Goal: Task Accomplishment & Management: Manage account settings

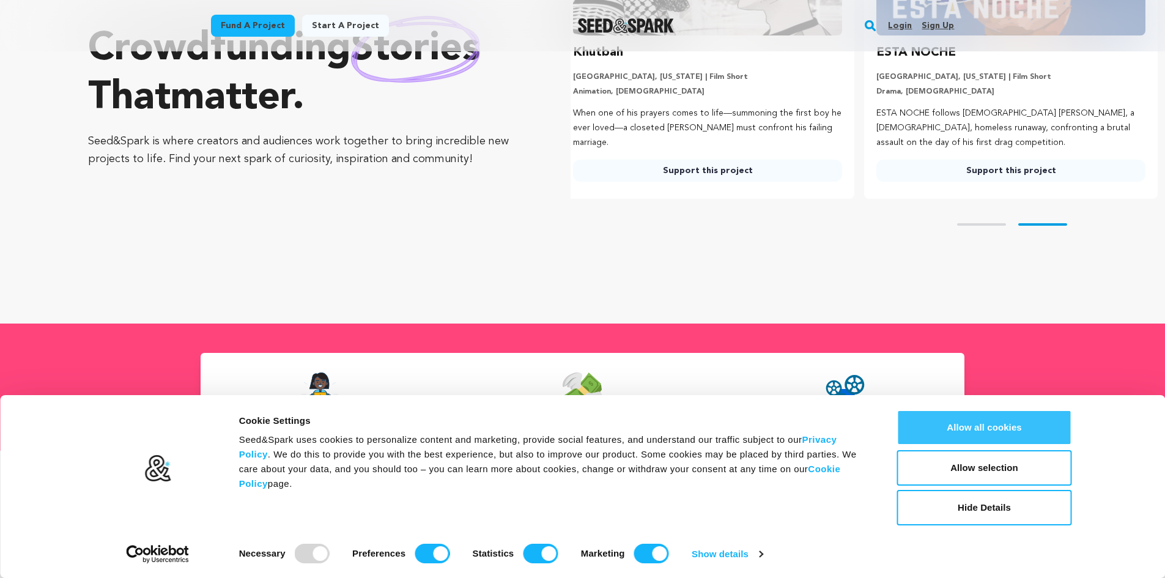
scroll to position [183, 0]
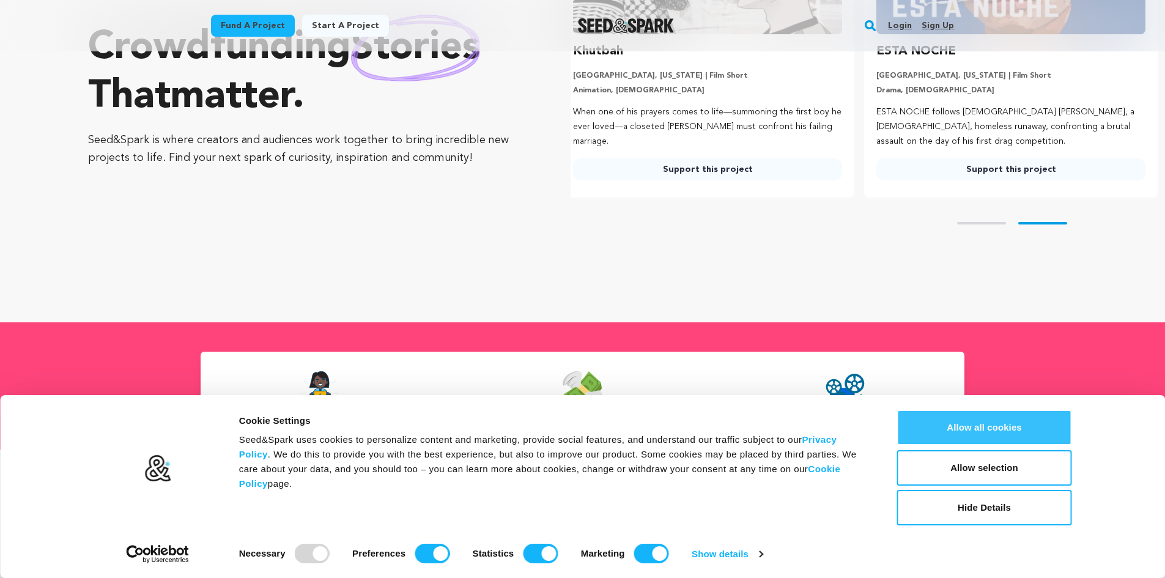
click at [1018, 430] on button "Allow all cookies" at bounding box center [984, 427] width 175 height 35
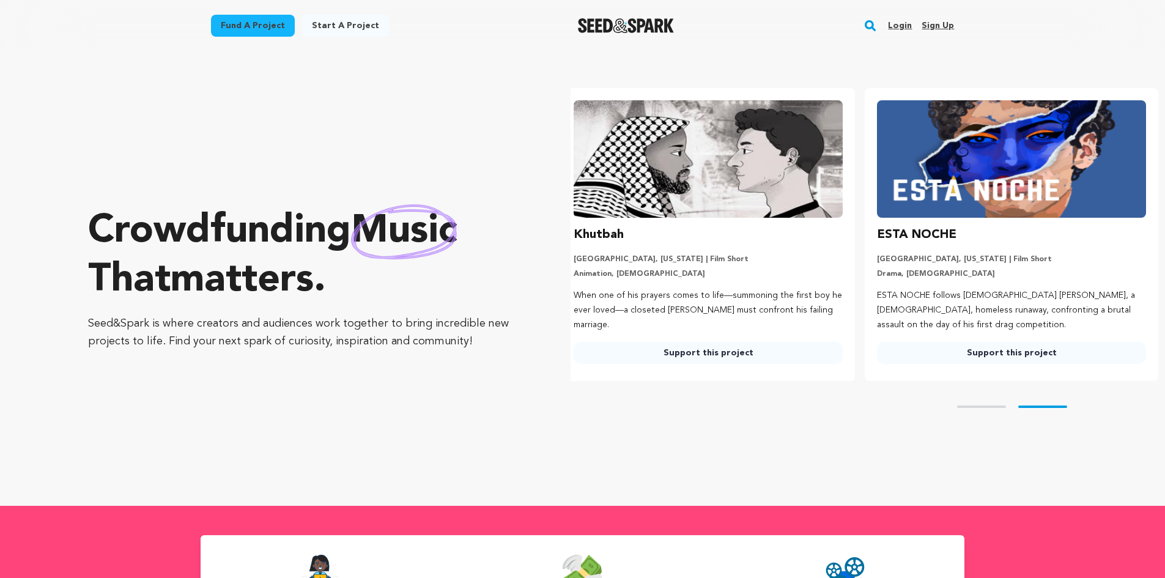
scroll to position [0, 313]
click at [935, 25] on link "Sign up" at bounding box center [937, 26] width 32 height 20
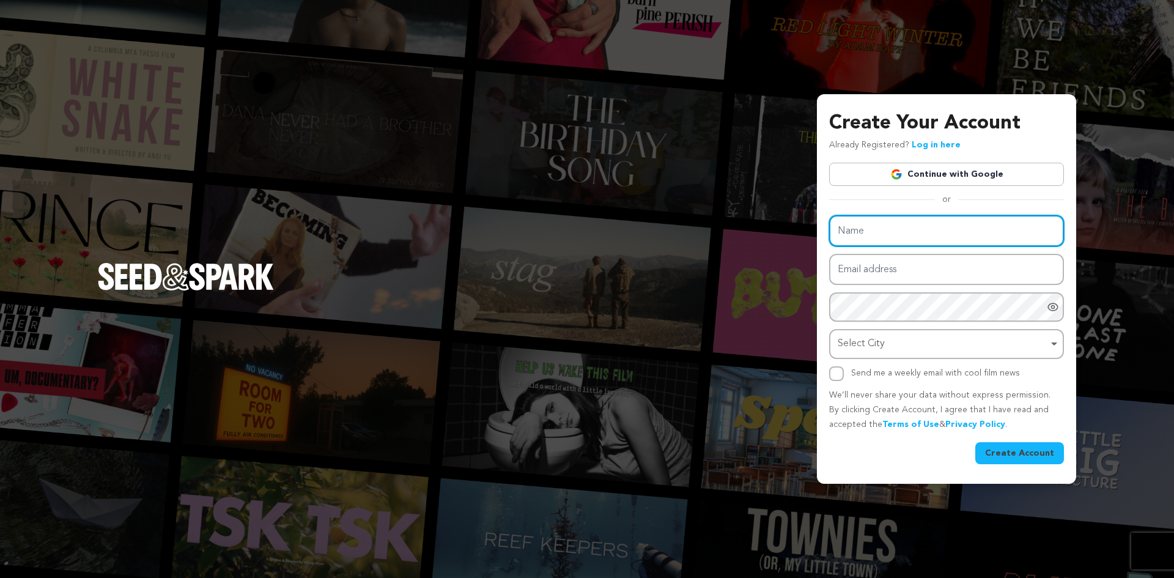
click at [866, 237] on input "Name" at bounding box center [946, 230] width 235 height 31
type input "Mehra CPA"
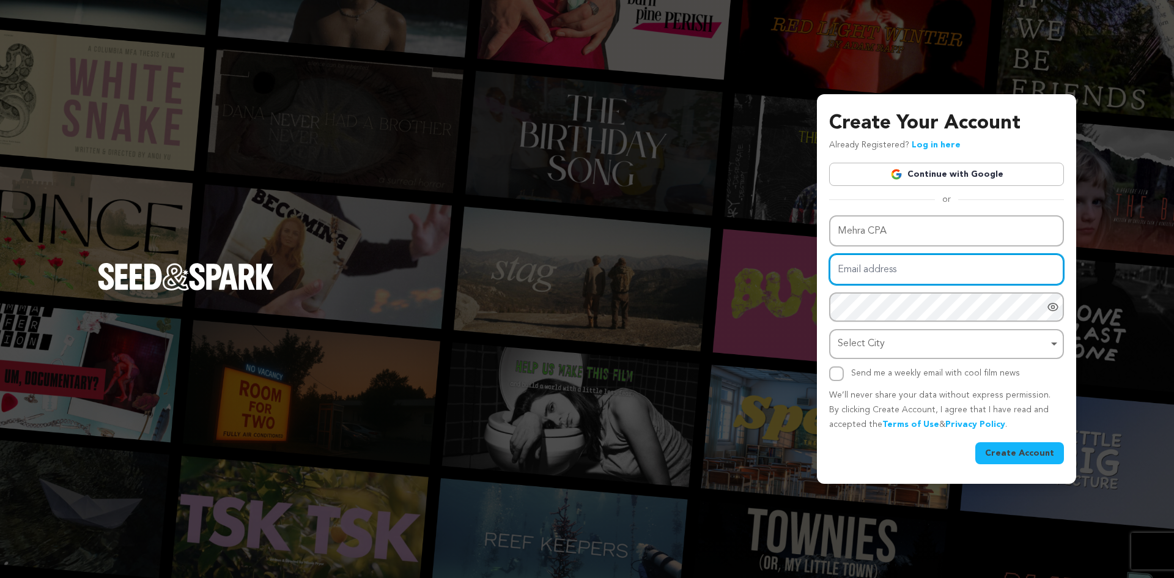
click at [874, 280] on input "Email address" at bounding box center [946, 269] width 235 height 31
type input "cpamehra@gmail.com"
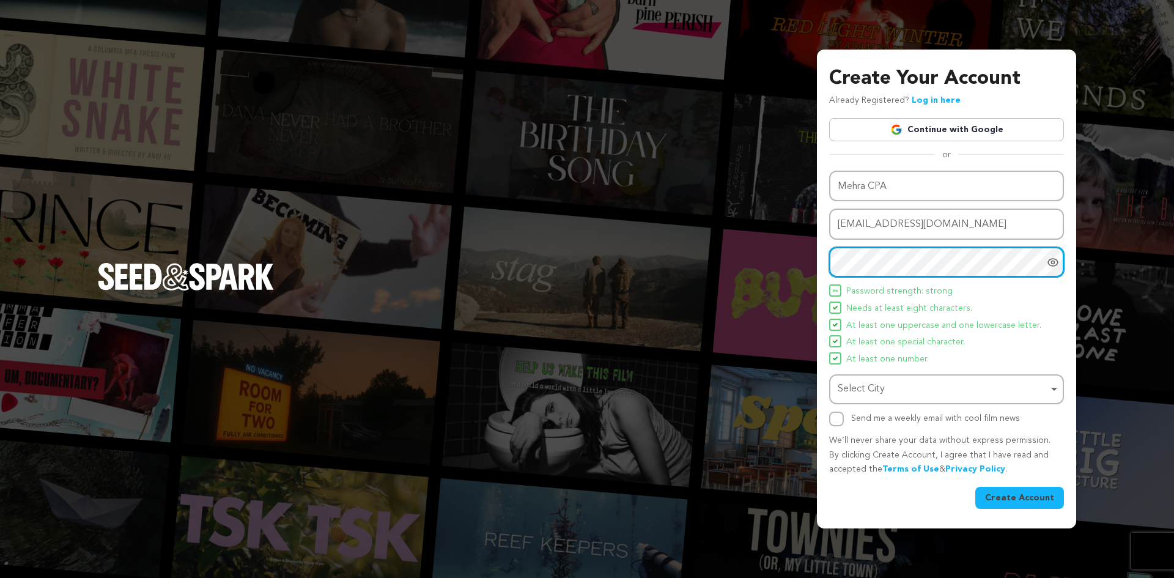
click at [875, 389] on div "Select City Remove item" at bounding box center [943, 389] width 210 height 18
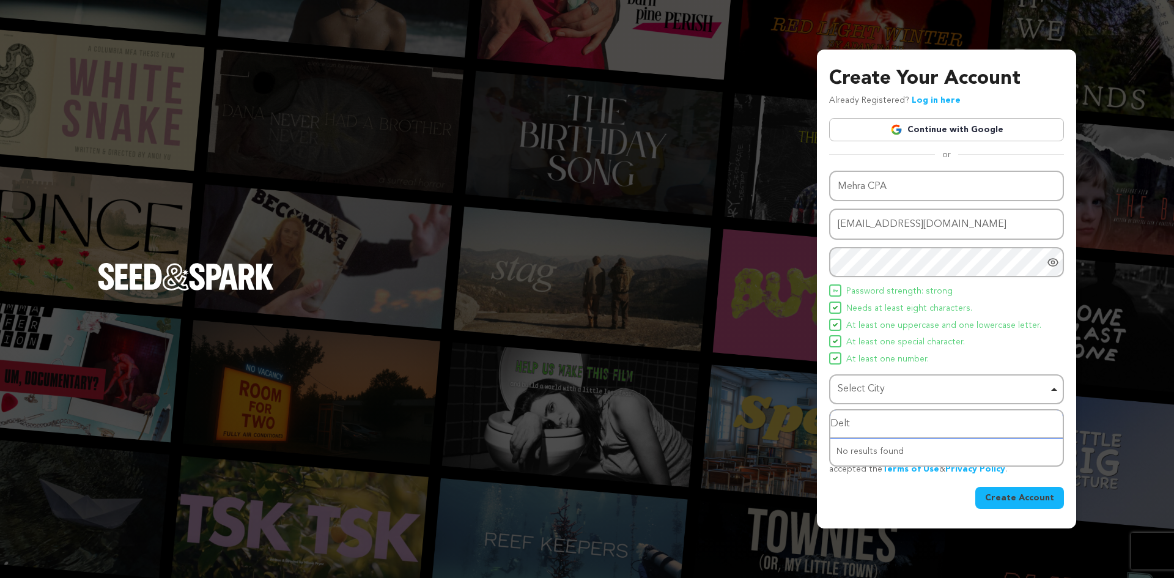
type input "Delta"
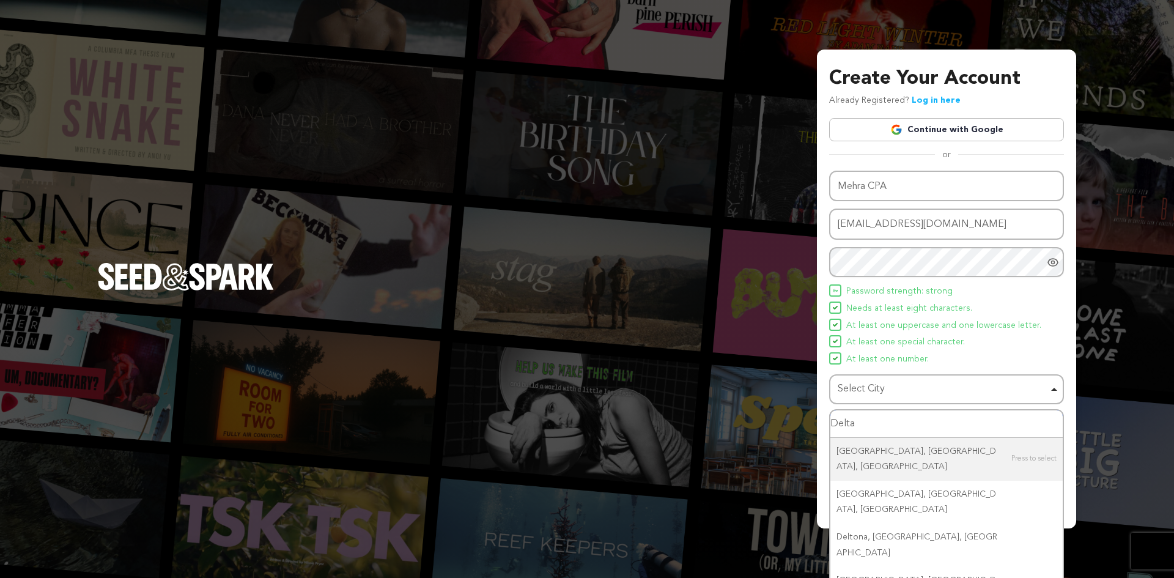
click at [946, 432] on input "Delta" at bounding box center [946, 424] width 232 height 28
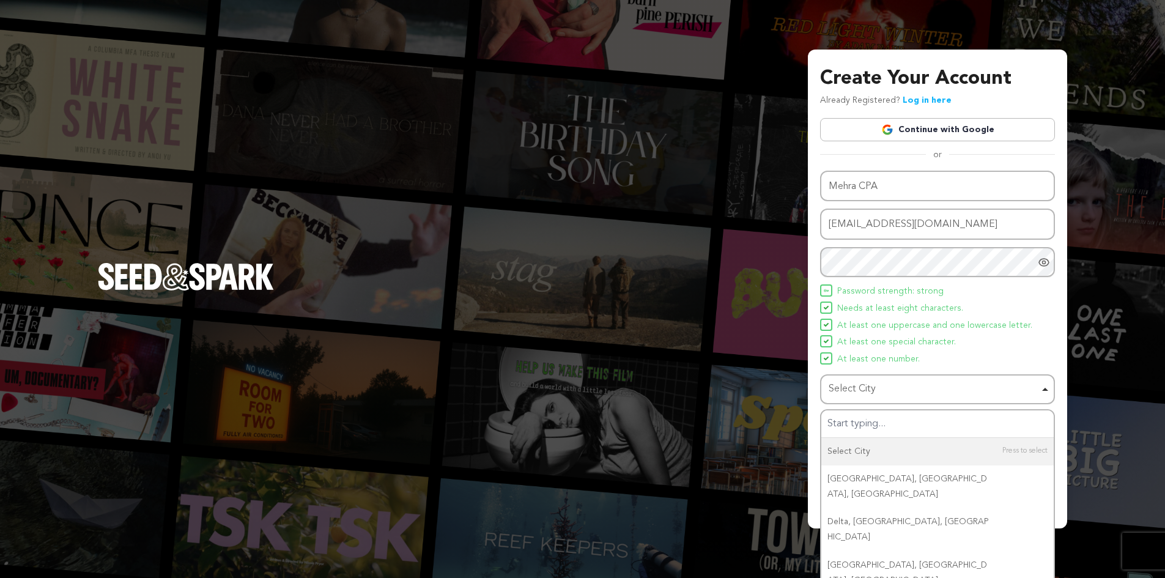
click at [1060, 410] on div "Create Your Account Already Registered? Log in here Continue with Google or eyJ…" at bounding box center [937, 289] width 259 height 479
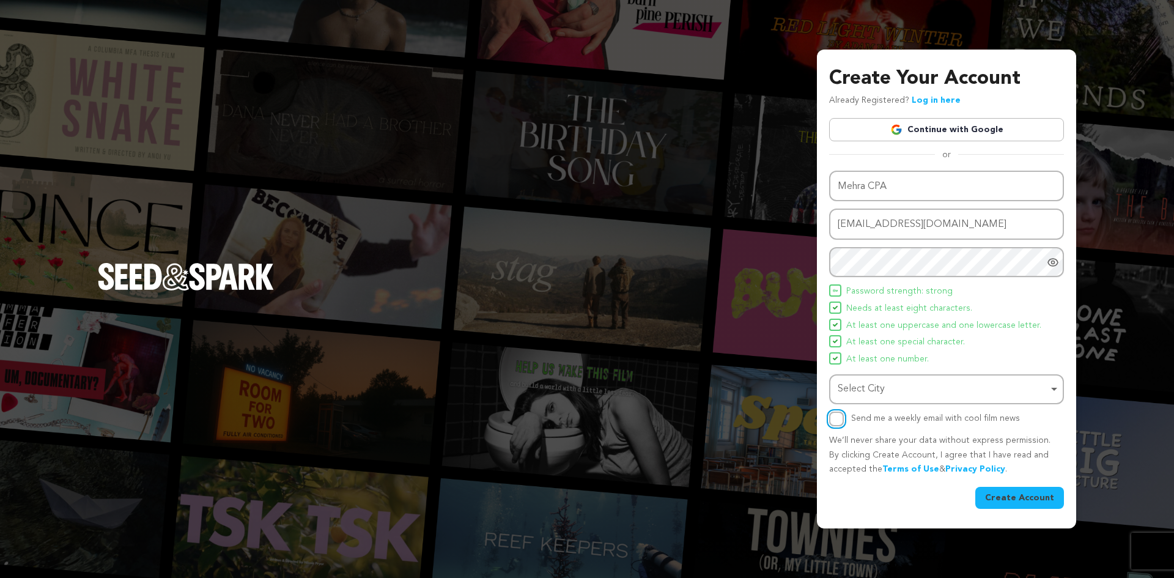
click at [835, 421] on input "Send me a weekly email with cool film news" at bounding box center [836, 419] width 15 height 15
checkbox input "true"
click at [1014, 495] on button "Create Account" at bounding box center [1019, 498] width 89 height 22
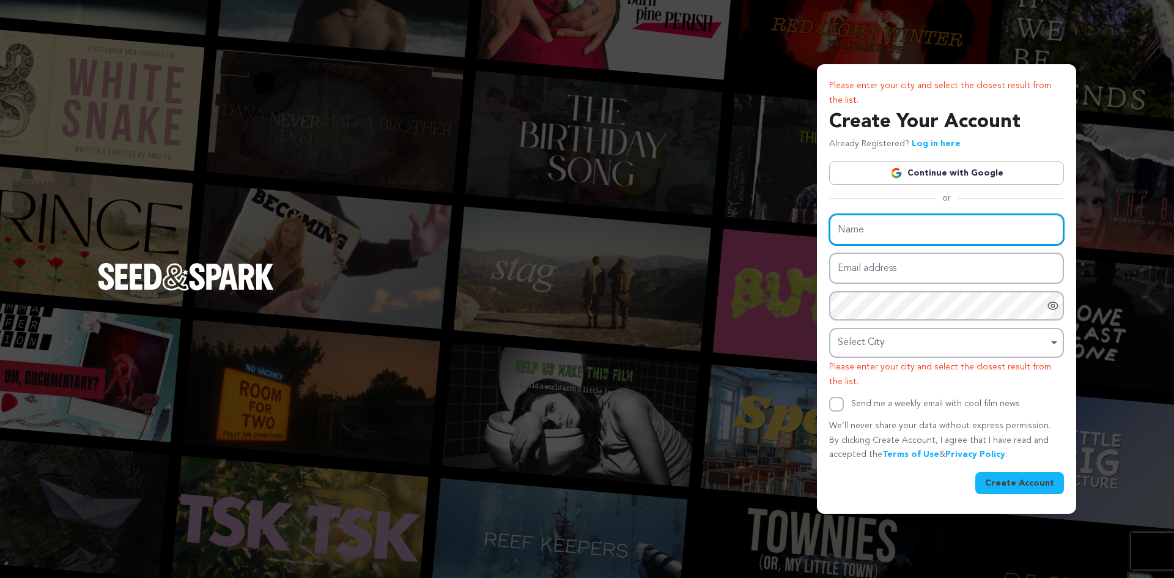
click at [917, 227] on input "Name" at bounding box center [946, 229] width 235 height 31
type input "Mehra CPA"
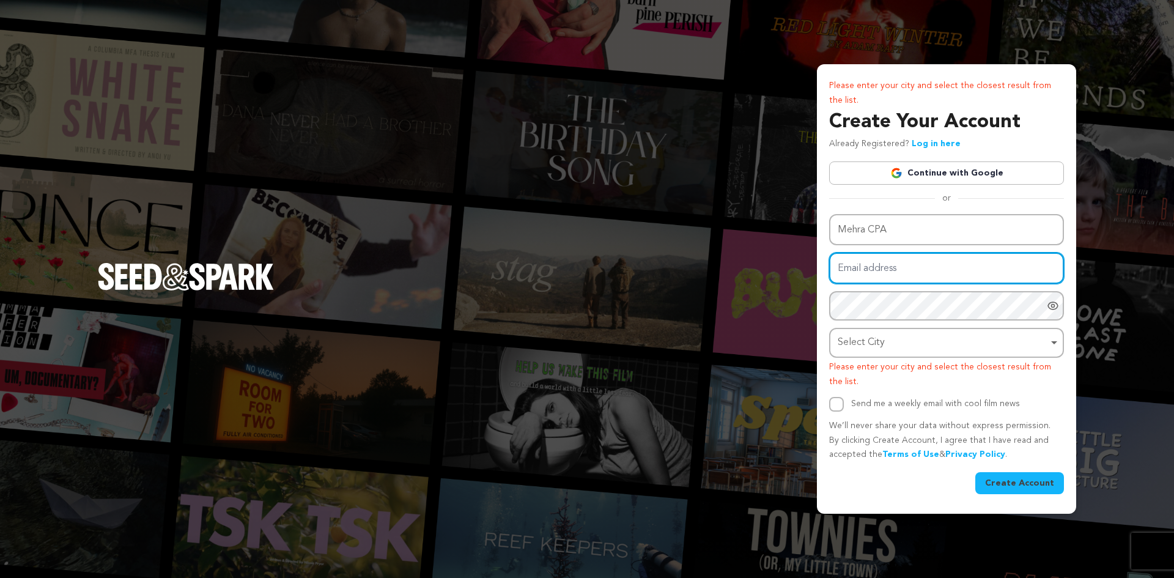
type input "[EMAIL_ADDRESS][DOMAIN_NAME]"
click at [1054, 307] on icon "Show password as plain text. Warning: this will display your password on the sc…" at bounding box center [1053, 306] width 3 height 3
click at [1054, 307] on icon "Hide Password" at bounding box center [1053, 305] width 10 height 9
click at [874, 342] on div "Select City Remove item" at bounding box center [943, 343] width 210 height 18
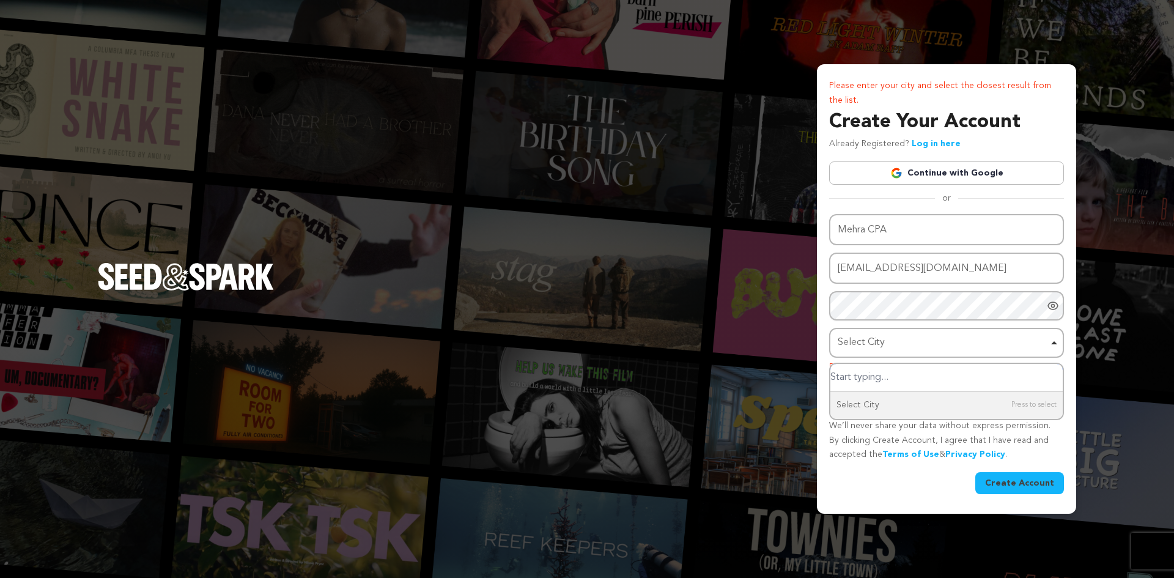
click at [925, 385] on input "Select City" at bounding box center [946, 378] width 232 height 28
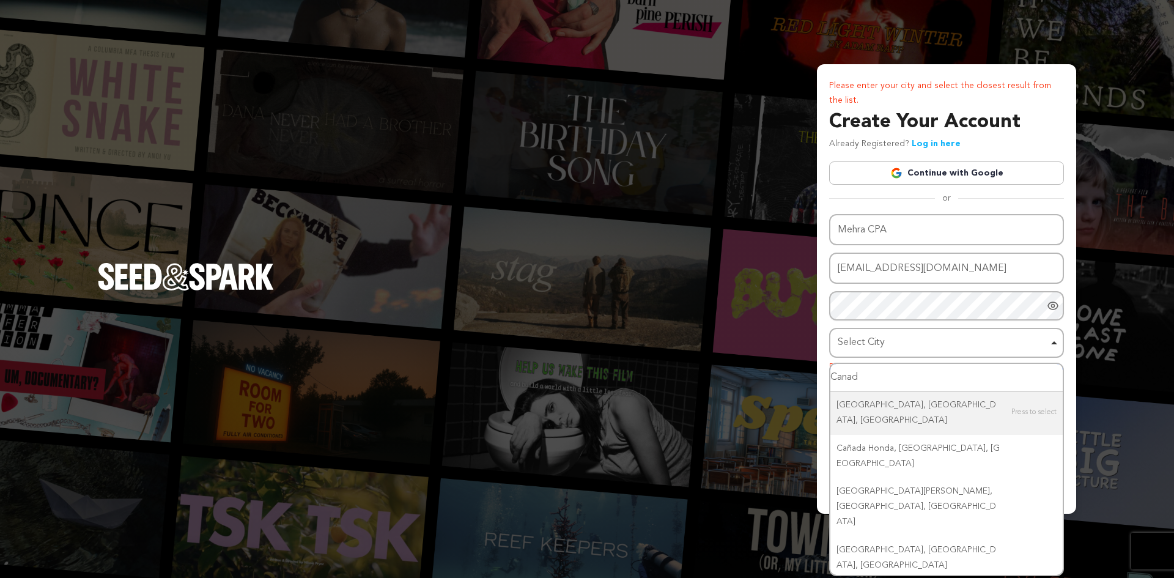
click at [876, 381] on input "Canad" at bounding box center [946, 378] width 232 height 28
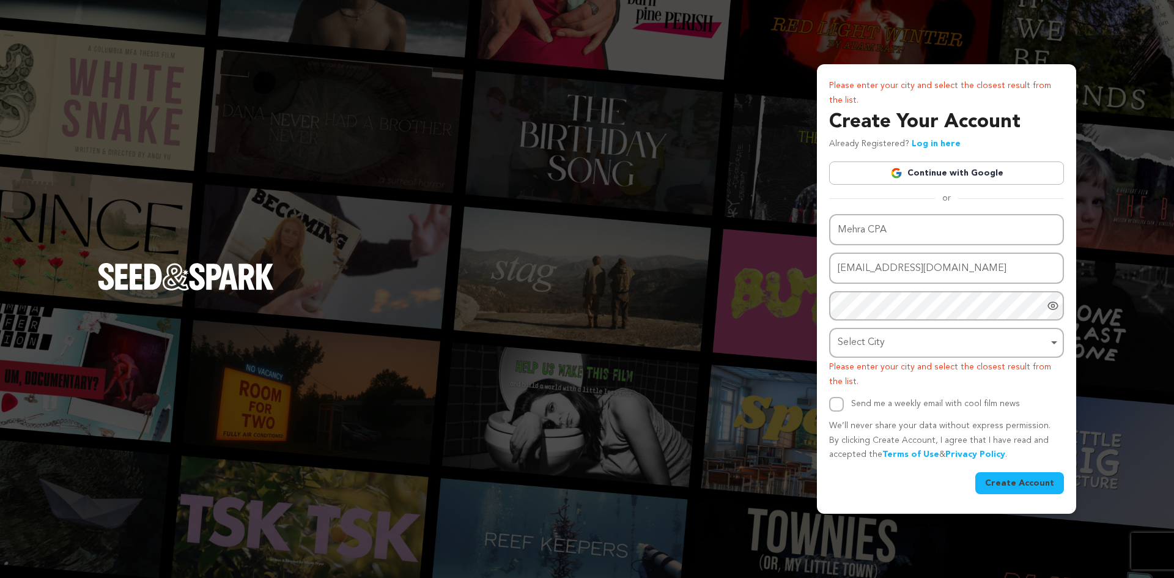
click at [885, 340] on div "Select City Remove item" at bounding box center [943, 343] width 210 height 18
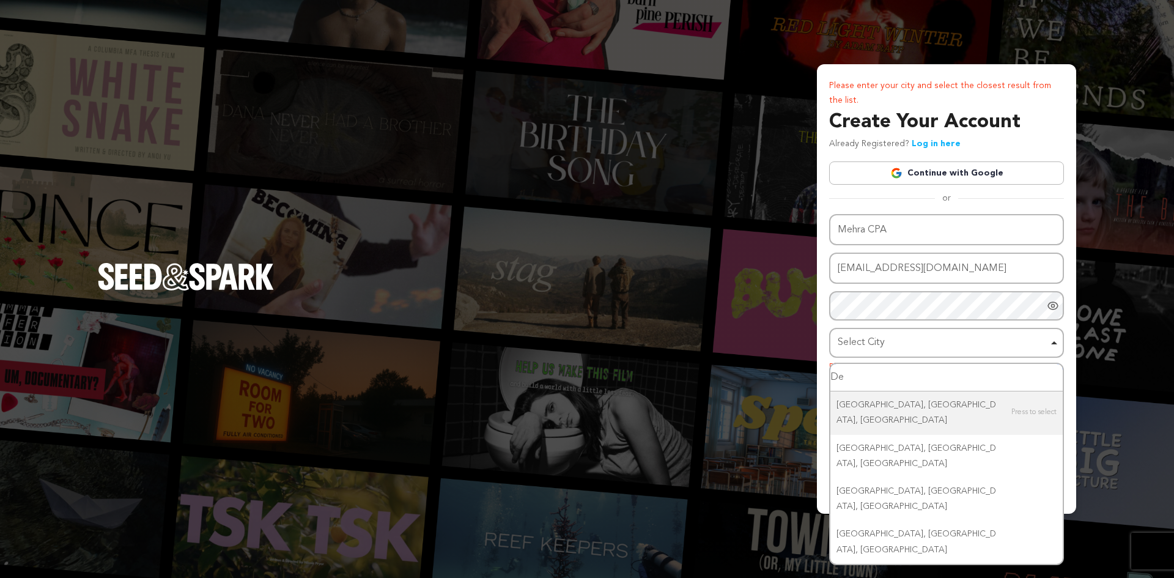
type input "D"
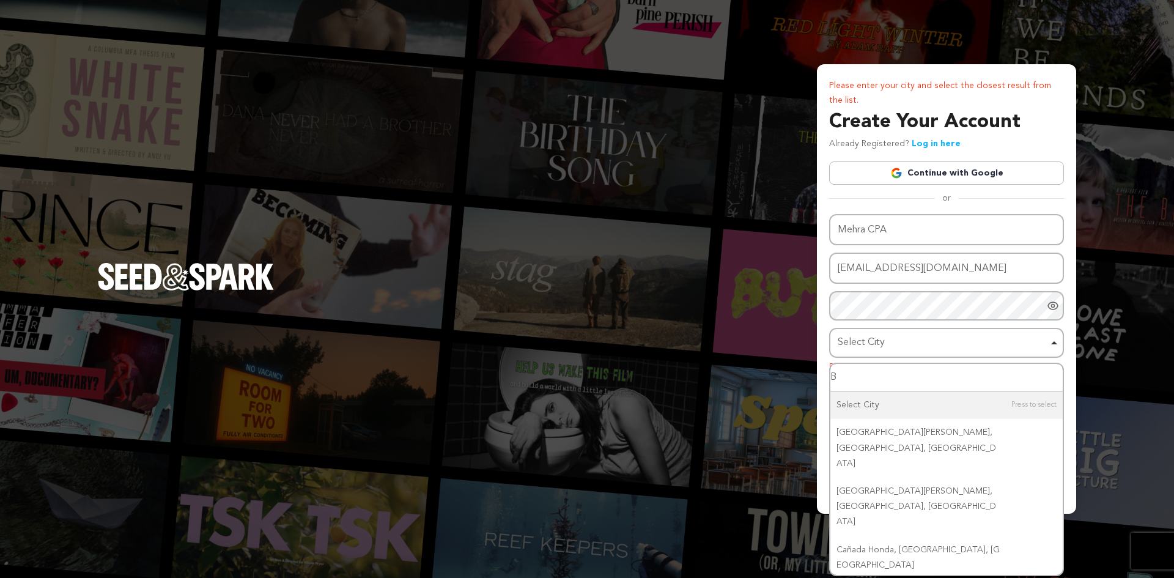
type input "BC"
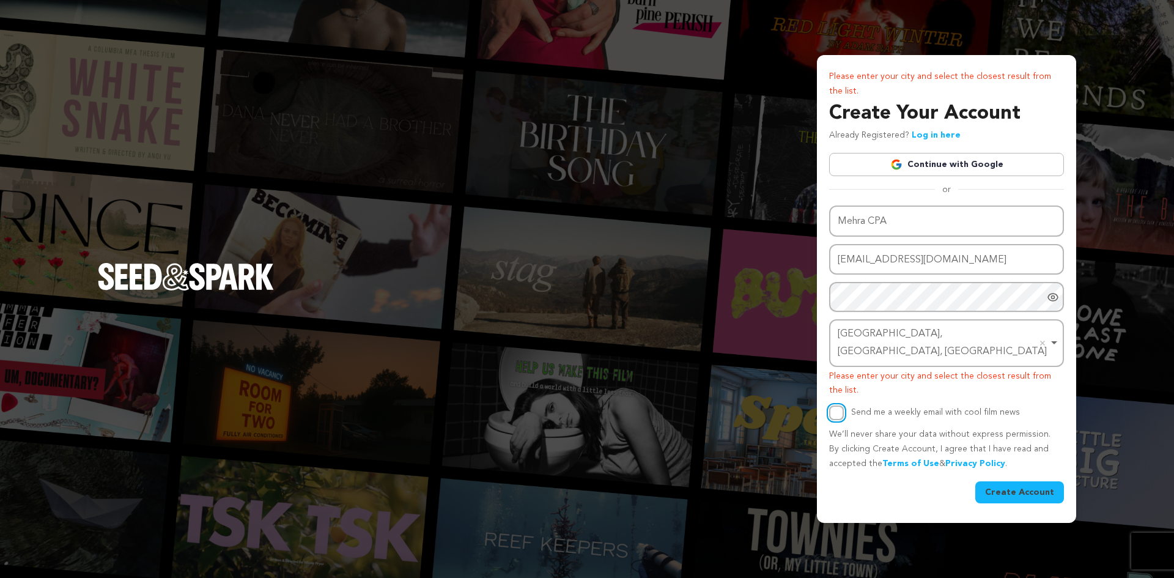
click at [830, 405] on input "Send me a weekly email with cool film news" at bounding box center [836, 412] width 15 height 15
checkbox input "true"
click at [1021, 483] on button "Create Account" at bounding box center [1019, 492] width 89 height 22
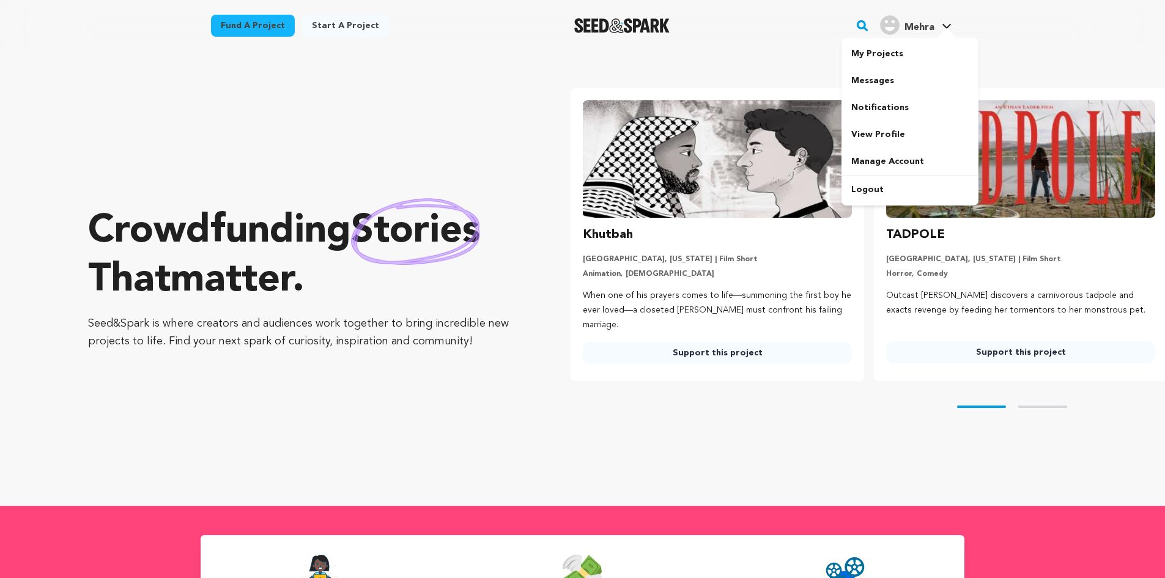
click at [919, 18] on div "Mehra" at bounding box center [907, 25] width 54 height 20
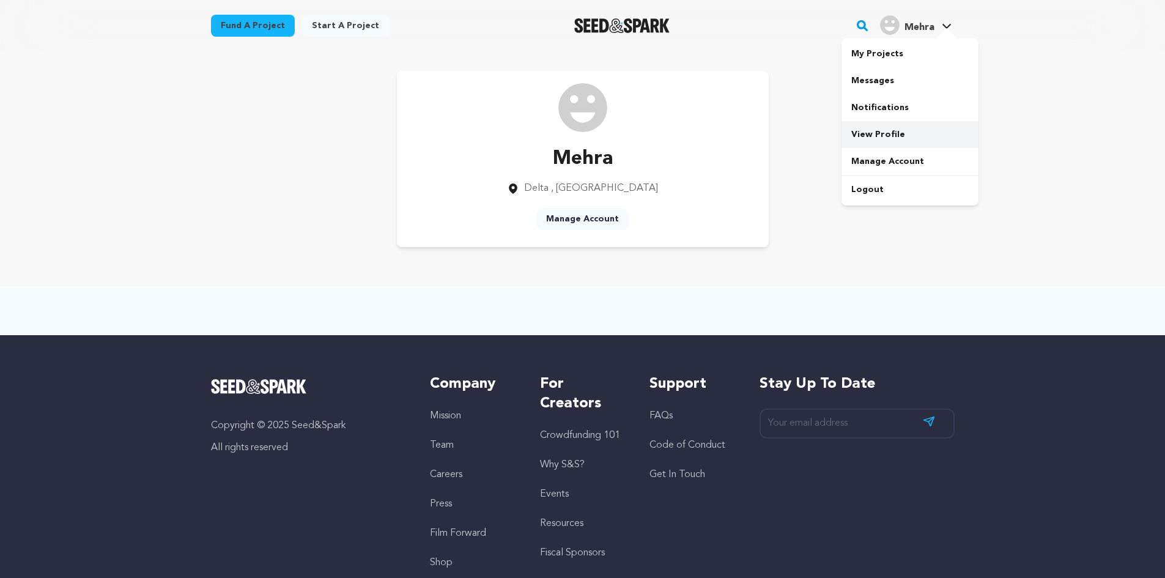
click at [919, 131] on link "View Profile" at bounding box center [909, 134] width 137 height 27
click at [925, 24] on span "Mehra" at bounding box center [919, 28] width 30 height 10
click at [926, 164] on link "Manage Account" at bounding box center [909, 161] width 137 height 27
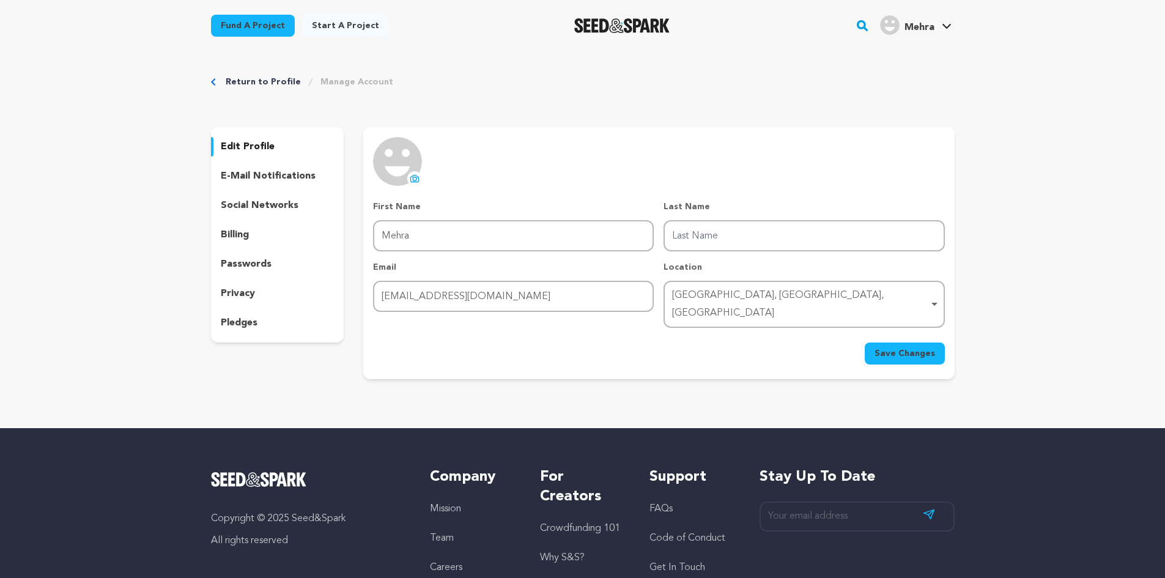
click at [410, 179] on icon at bounding box center [415, 179] width 10 height 10
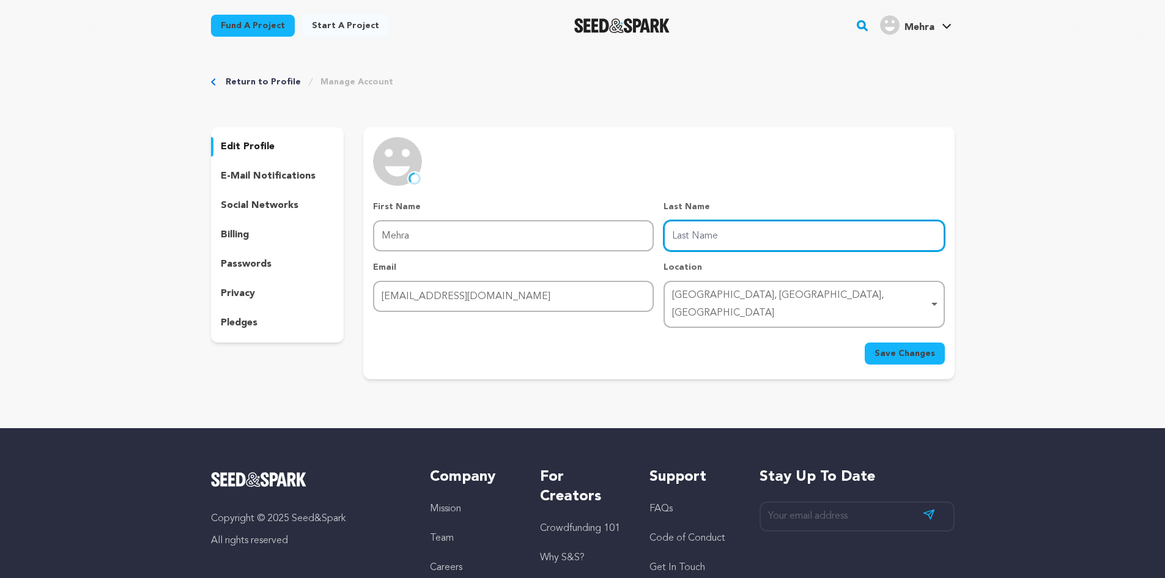
click at [726, 236] on input "Last Name" at bounding box center [803, 235] width 281 height 31
type input "CPA"
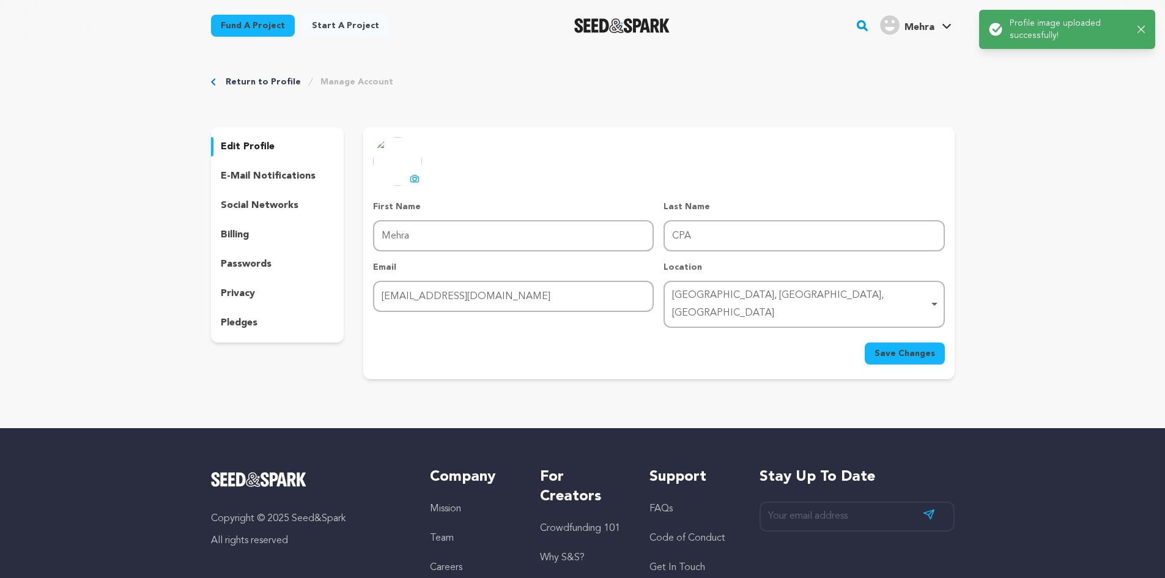
click at [296, 204] on div "social networks" at bounding box center [277, 206] width 133 height 20
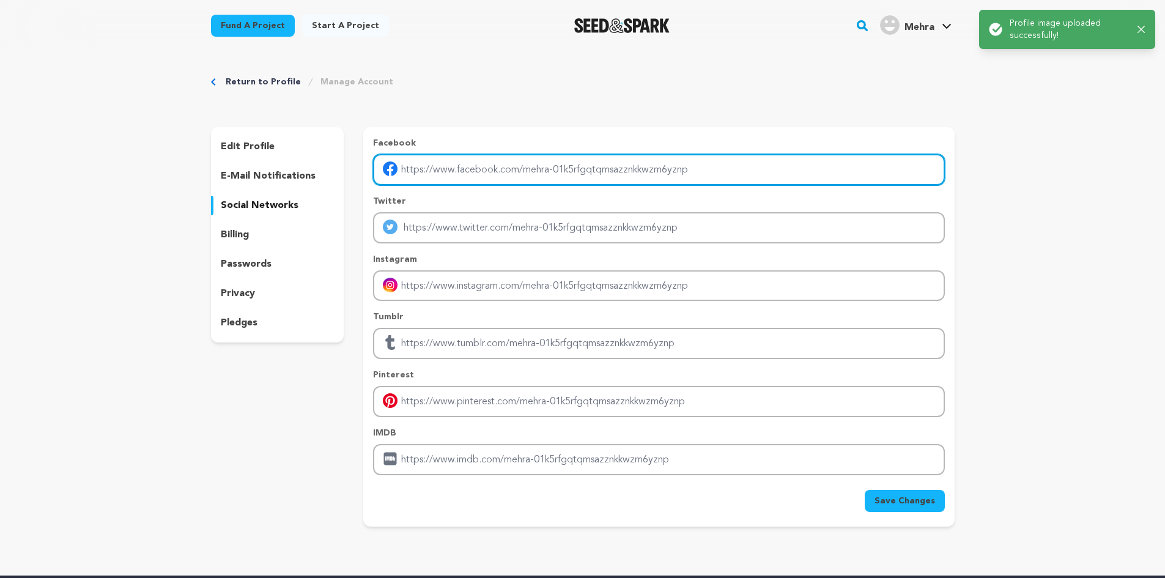
click at [640, 173] on input "Enter facebook profile link" at bounding box center [658, 169] width 571 height 31
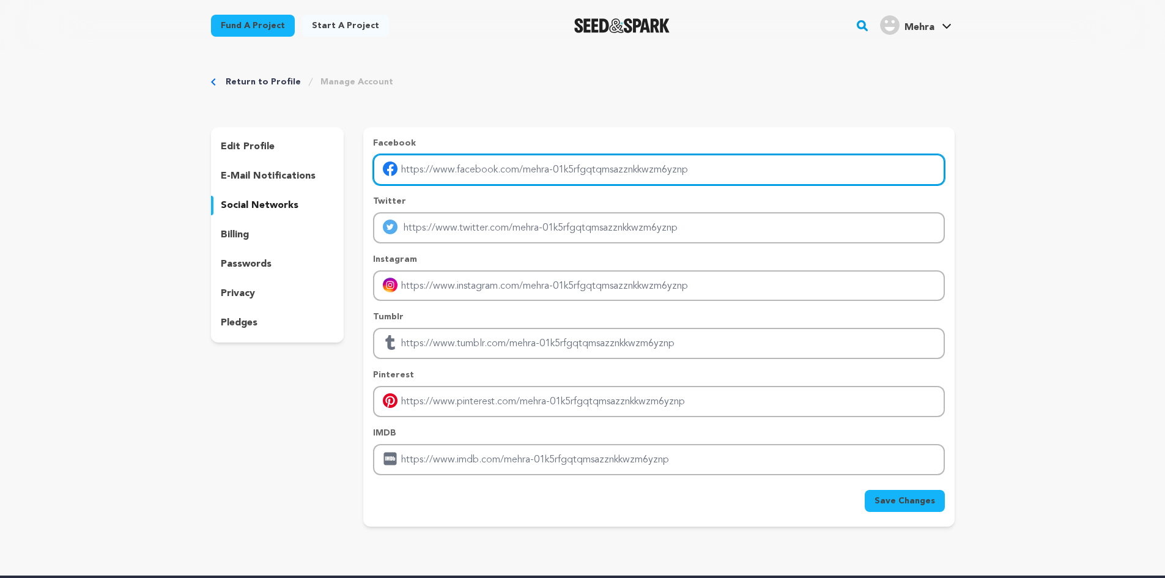
type input "https://www.facebook.com/mehracpa/"
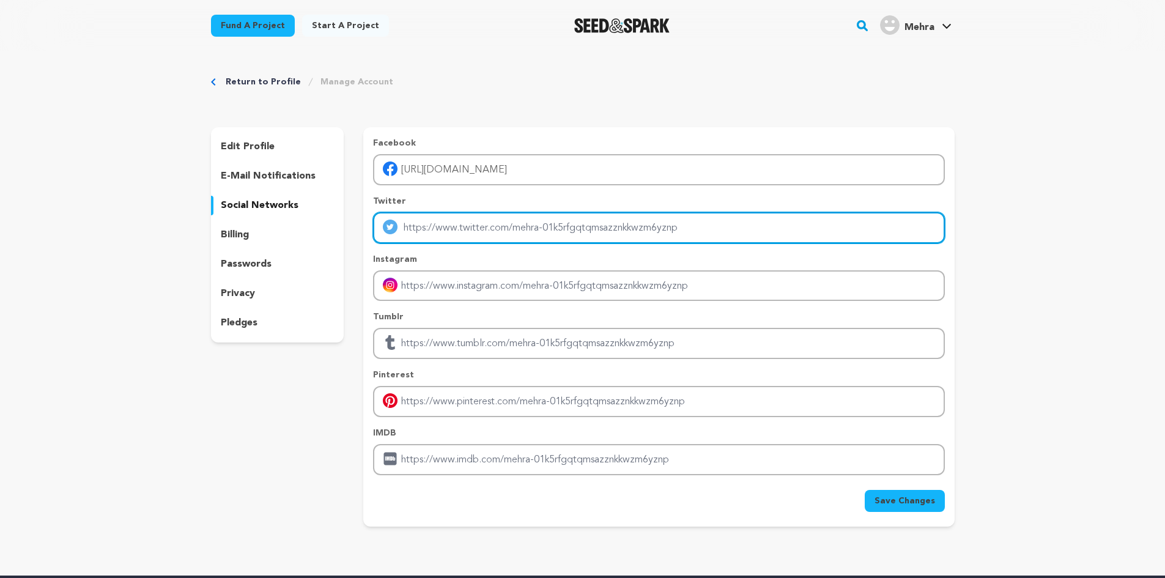
click at [479, 227] on input "Enter twitter profile link" at bounding box center [658, 227] width 571 height 31
type input "https://x.com/mehracpa"
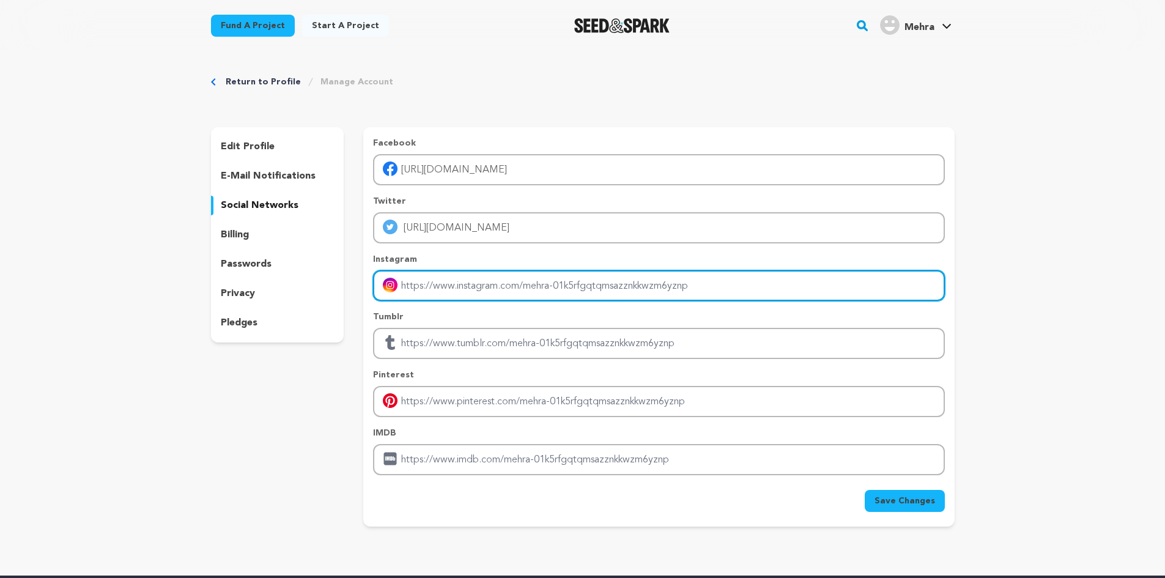
click at [475, 274] on input "Enter instagram handle link" at bounding box center [658, 285] width 571 height 31
type input "https://www.instagram.com/mehracpa/"
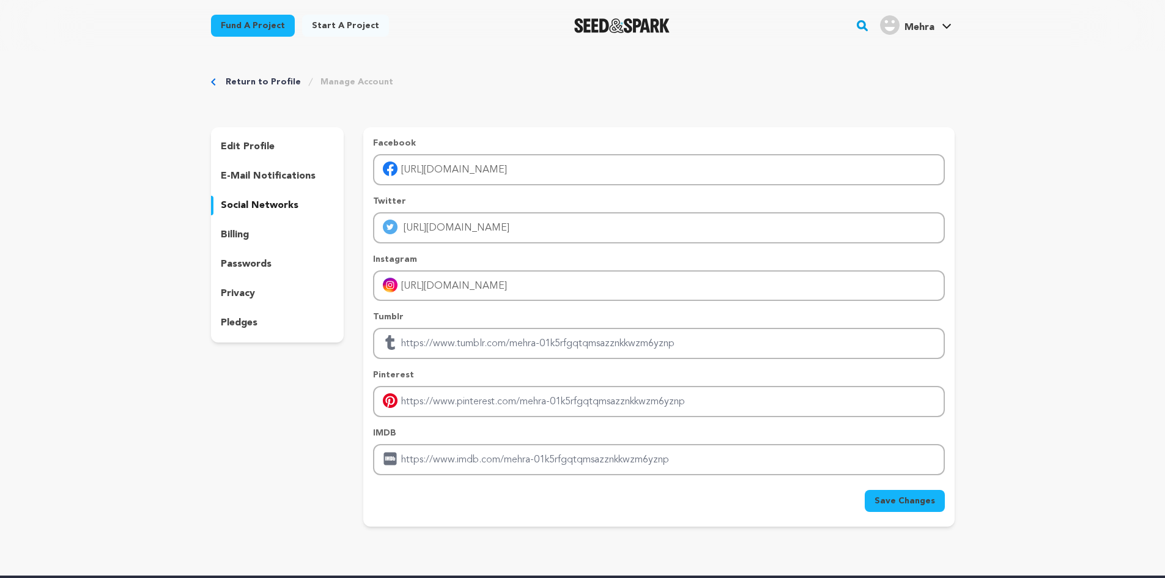
click at [912, 506] on span "Save Changes" at bounding box center [904, 501] width 61 height 12
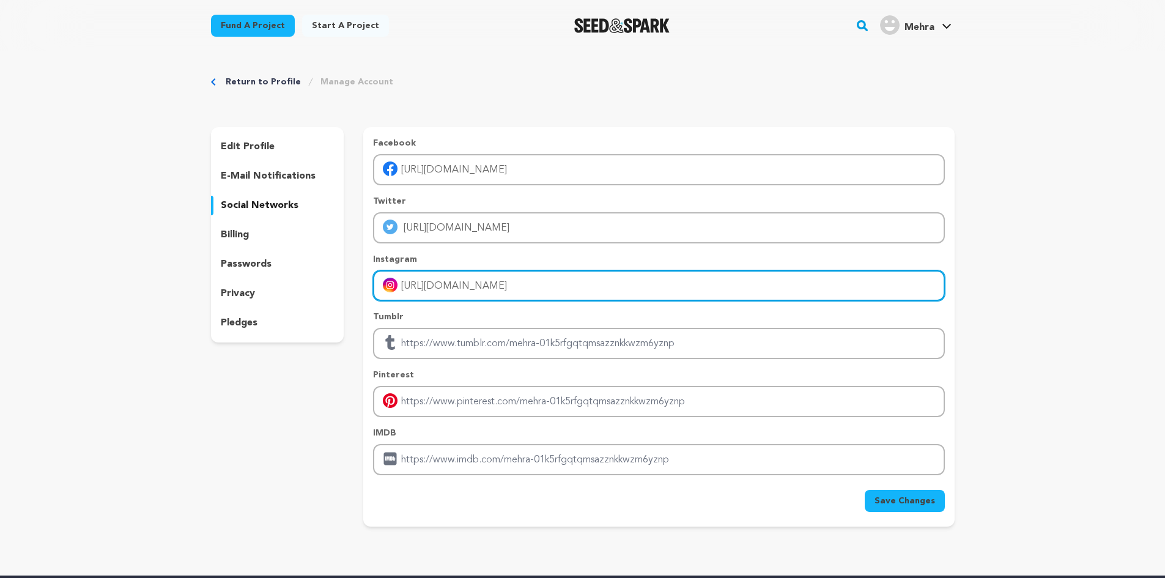
click at [598, 284] on input "https://www.instagram.com/mehracpa/" at bounding box center [658, 285] width 571 height 31
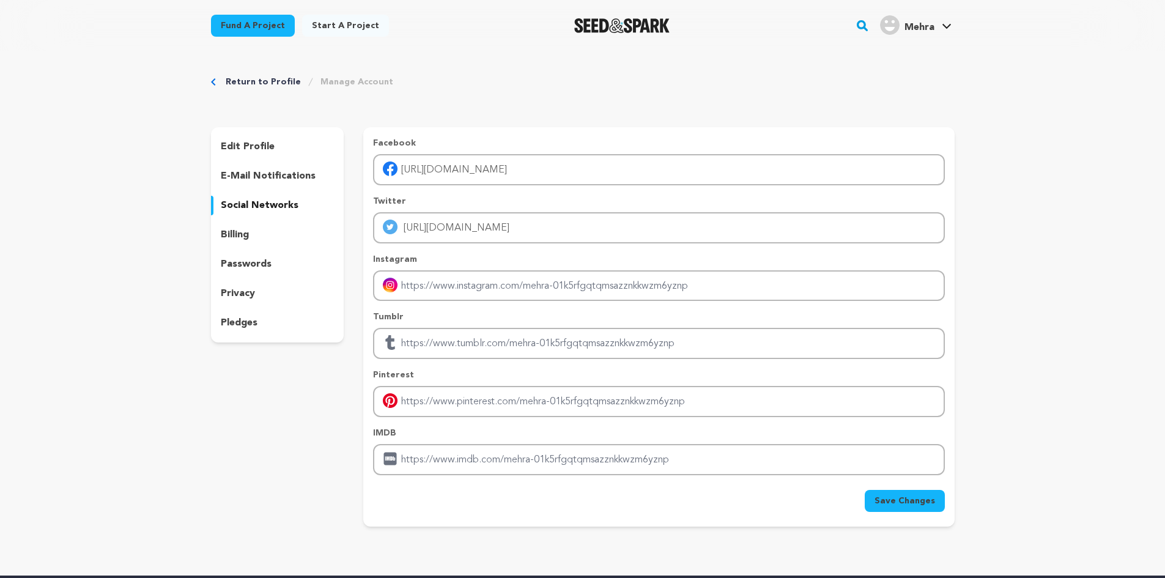
click at [970, 367] on div "Return to Profile Manage Account edit profile e-mail notifications social netwo…" at bounding box center [582, 303] width 783 height 504
click at [921, 506] on span "Save Changes" at bounding box center [904, 501] width 61 height 12
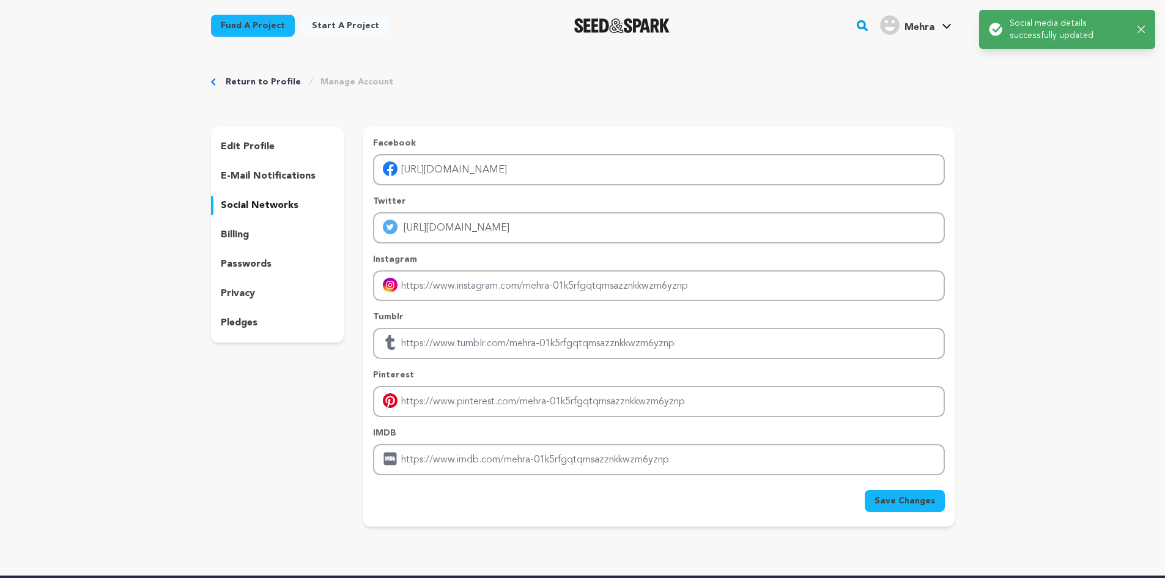
click at [1137, 34] on div "Success: Info: Warning: Error: Social media details successfully updated Close …" at bounding box center [1067, 29] width 157 height 24
click at [941, 17] on link "Mehra Mehra" at bounding box center [915, 24] width 76 height 22
